Goal: Task Accomplishment & Management: Complete application form

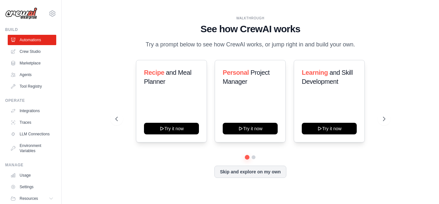
click at [35, 38] on link "Automations" at bounding box center [32, 40] width 49 height 10
click at [383, 122] on icon at bounding box center [385, 118] width 6 height 6
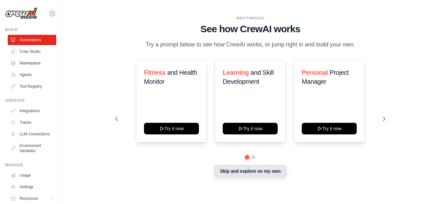
click at [272, 175] on button "Skip and explore on my own" at bounding box center [251, 171] width 72 height 12
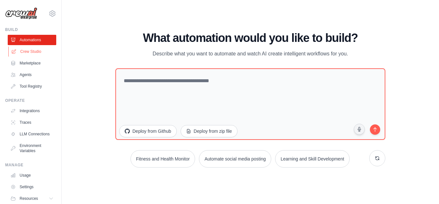
click at [29, 49] on link "Crew Studio" at bounding box center [32, 51] width 49 height 10
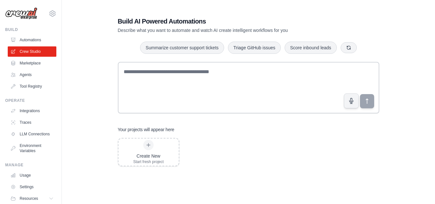
click at [31, 74] on link "Agents" at bounding box center [32, 74] width 49 height 10
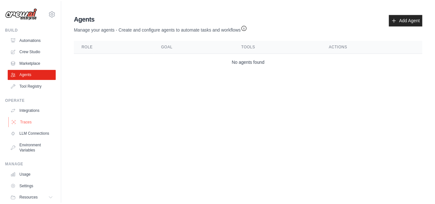
scroll to position [27, 0]
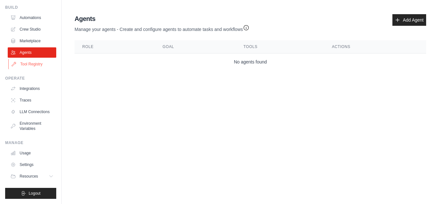
click at [37, 62] on link "Tool Registry" at bounding box center [32, 64] width 49 height 10
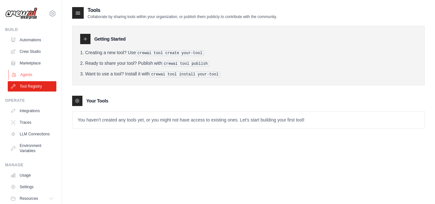
click at [31, 71] on link "Agents" at bounding box center [32, 74] width 49 height 10
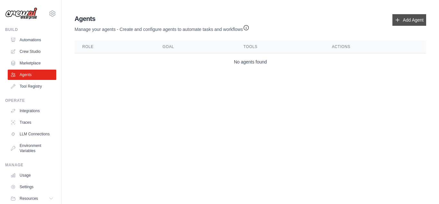
click at [396, 18] on icon at bounding box center [397, 19] width 5 height 5
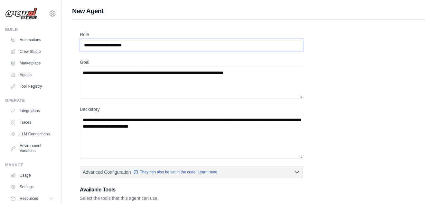
click at [110, 47] on input "Role" at bounding box center [191, 45] width 223 height 12
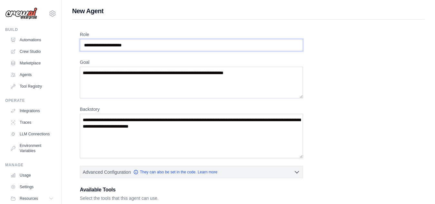
drag, startPoint x: 110, startPoint y: 47, endPoint x: 126, endPoint y: 44, distance: 17.0
click at [126, 44] on input "Role" at bounding box center [191, 45] width 223 height 12
drag, startPoint x: 126, startPoint y: 44, endPoint x: 151, endPoint y: 48, distance: 25.3
click at [151, 48] on input "Role" at bounding box center [191, 45] width 223 height 12
drag, startPoint x: 151, startPoint y: 48, endPoint x: 85, endPoint y: 46, distance: 66.9
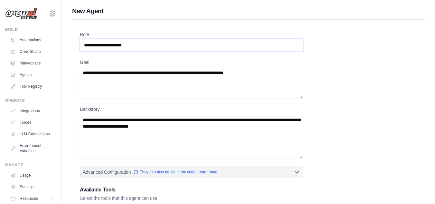
click at [85, 46] on input "Role" at bounding box center [191, 45] width 223 height 12
drag, startPoint x: 85, startPoint y: 46, endPoint x: 125, endPoint y: 41, distance: 40.8
click at [125, 41] on input "Role" at bounding box center [191, 45] width 223 height 12
drag, startPoint x: 92, startPoint y: 69, endPoint x: 145, endPoint y: 75, distance: 53.0
click at [145, 75] on textarea "Goal" at bounding box center [191, 83] width 223 height 32
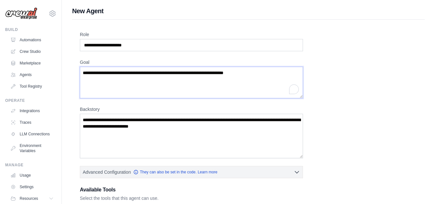
click at [145, 75] on textarea "Goal" at bounding box center [191, 83] width 223 height 32
